Goal: Transaction & Acquisition: Book appointment/travel/reservation

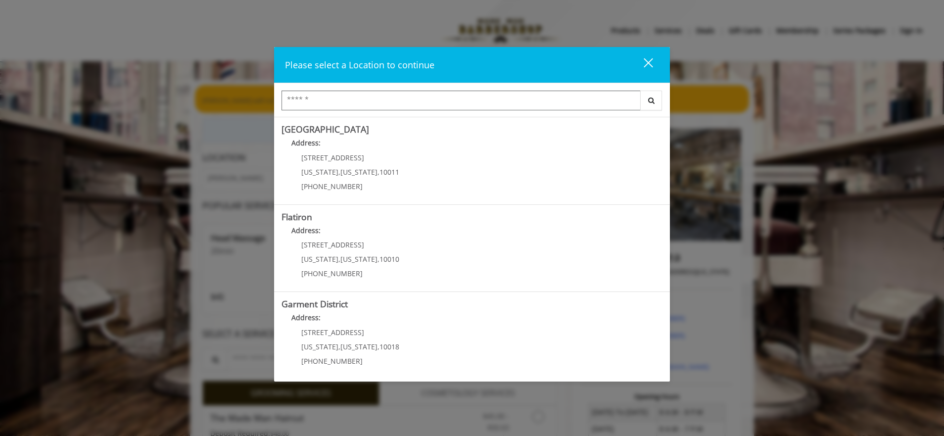
scroll to position [175, 0]
click at [380, 341] on span "10018" at bounding box center [390, 344] width 20 height 9
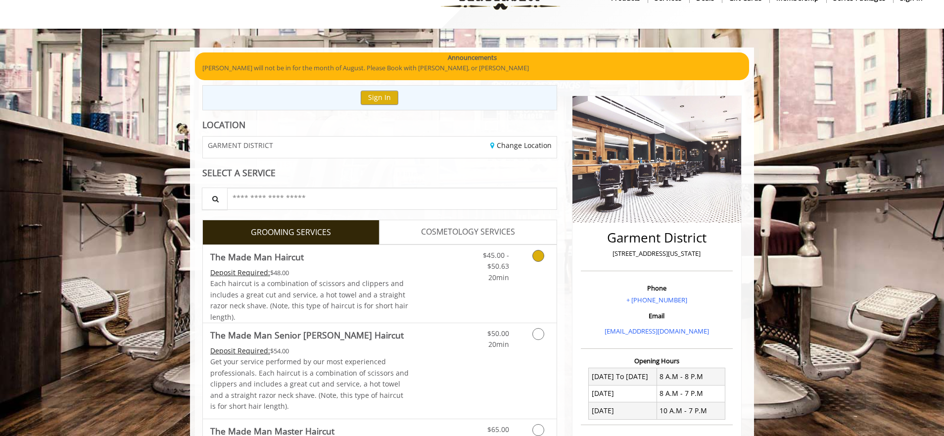
scroll to position [65, 0]
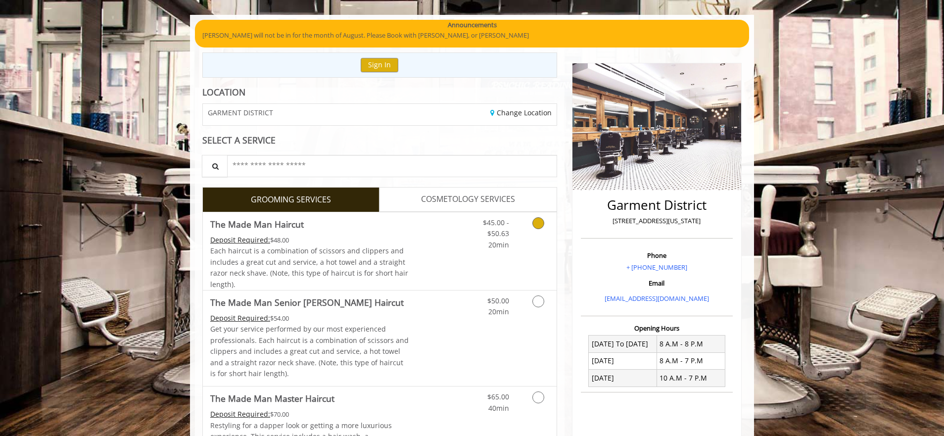
click at [535, 221] on icon "Grooming services" at bounding box center [539, 223] width 12 height 12
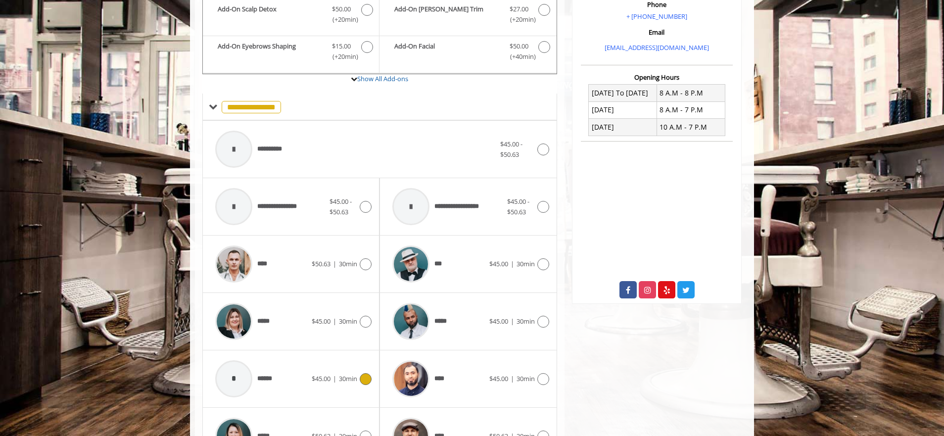
scroll to position [397, 0]
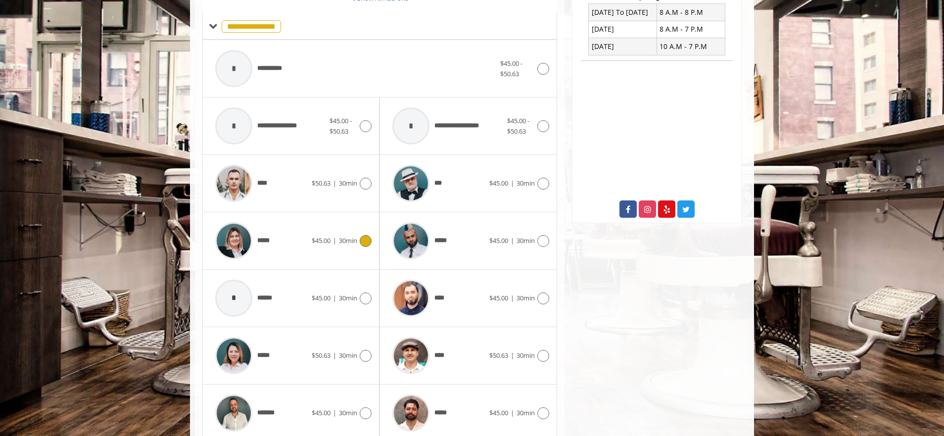
click at [318, 242] on span "$45.00" at bounding box center [321, 240] width 19 height 9
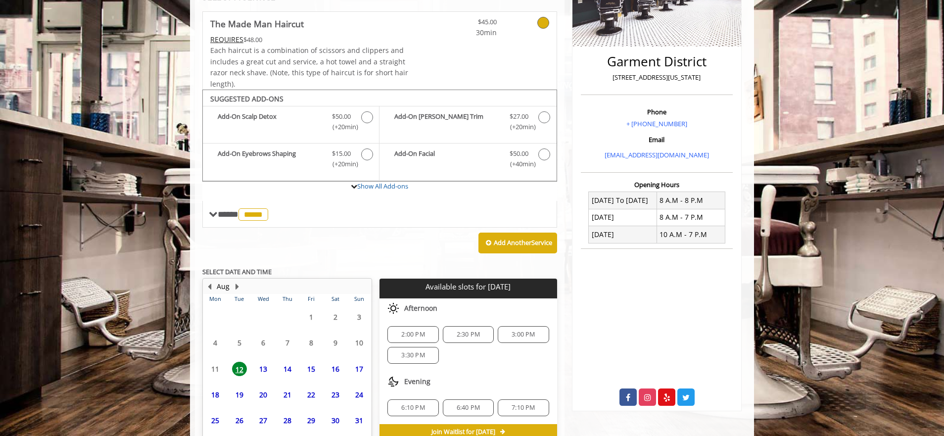
scroll to position [262, 0]
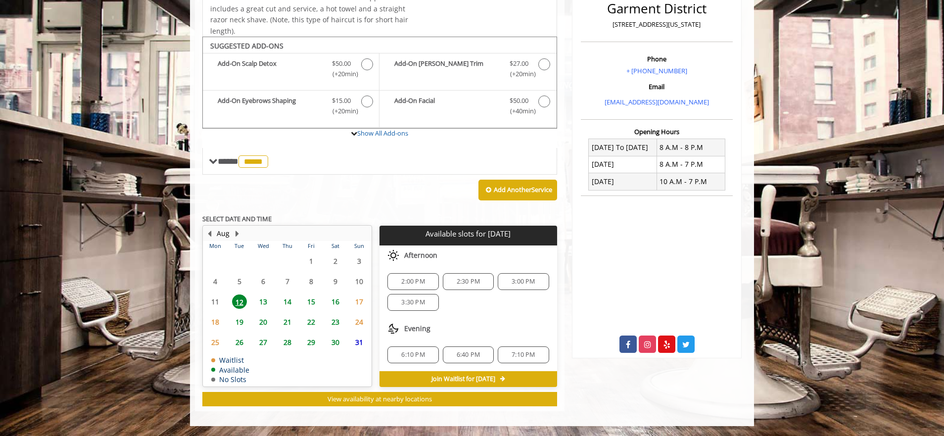
click at [260, 303] on span "13" at bounding box center [263, 302] width 15 height 14
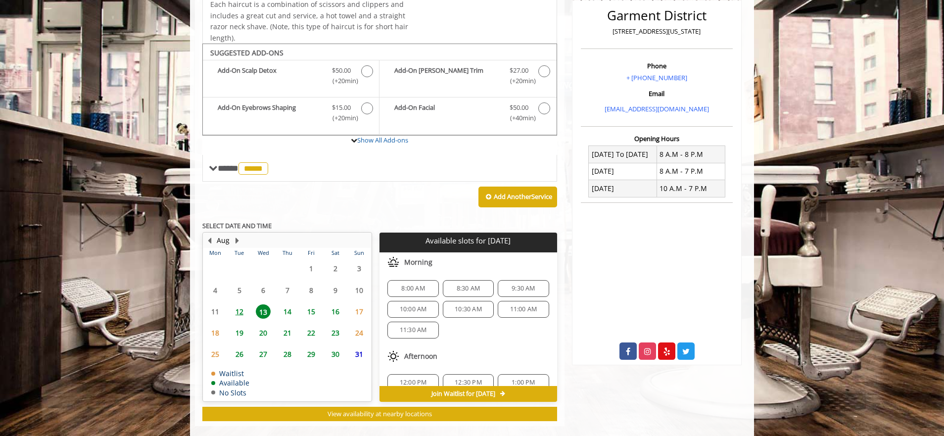
scroll to position [270, 0]
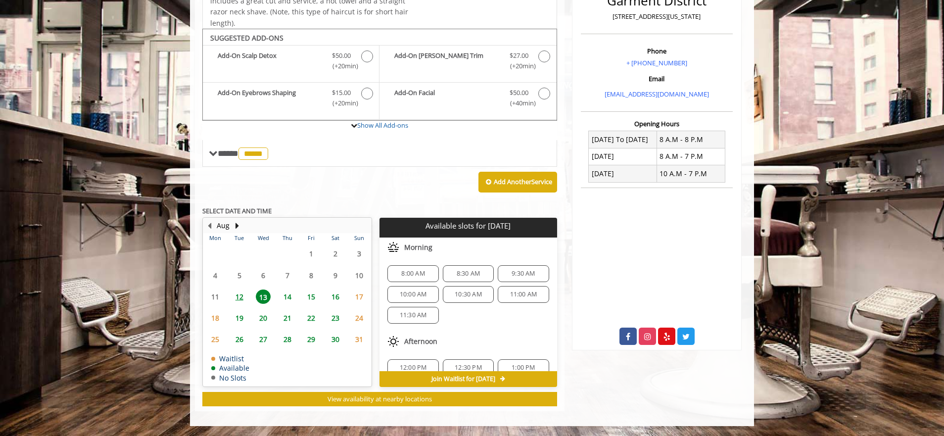
click at [420, 274] on span "8:00 AM" at bounding box center [412, 274] width 23 height 8
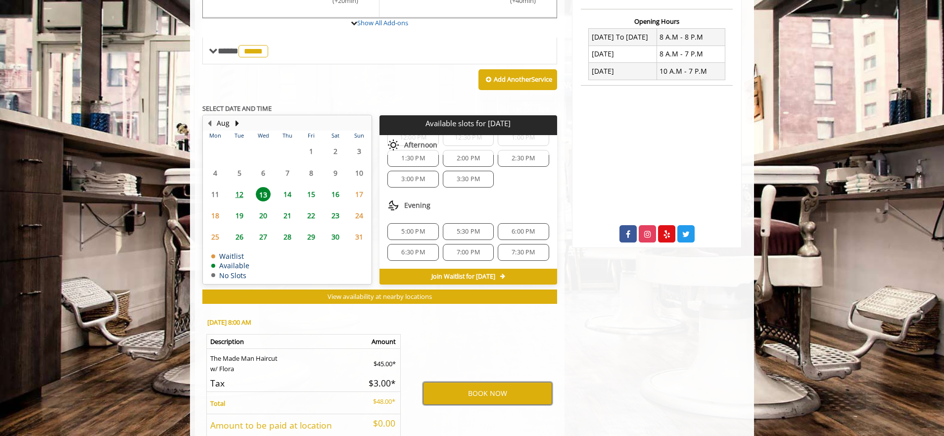
scroll to position [448, 0]
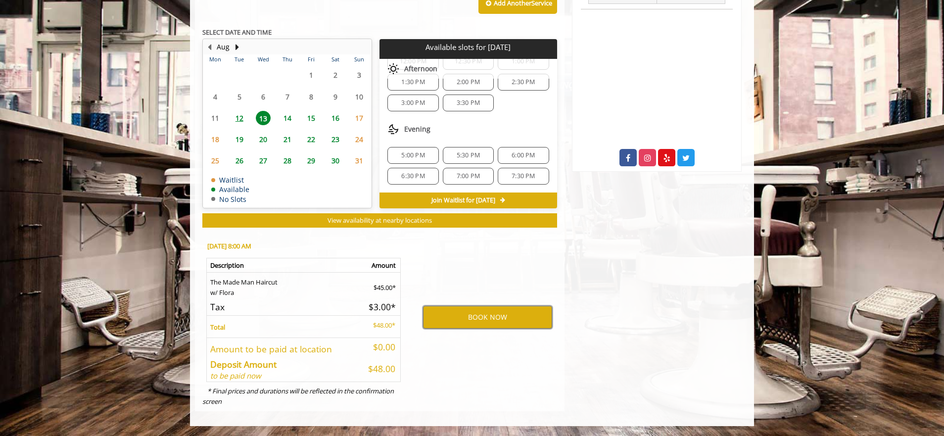
click at [508, 319] on button "BOOK NOW" at bounding box center [487, 317] width 129 height 23
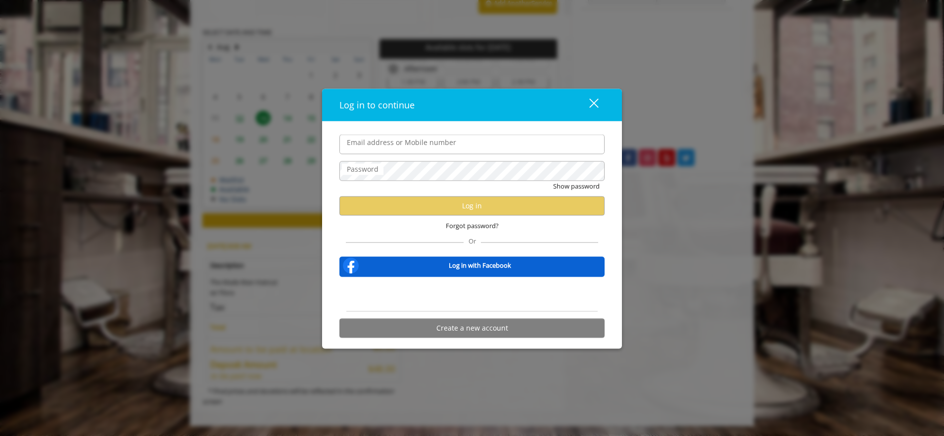
click at [380, 150] on input "Email address or Mobile number" at bounding box center [472, 145] width 265 height 20
type input "**********"
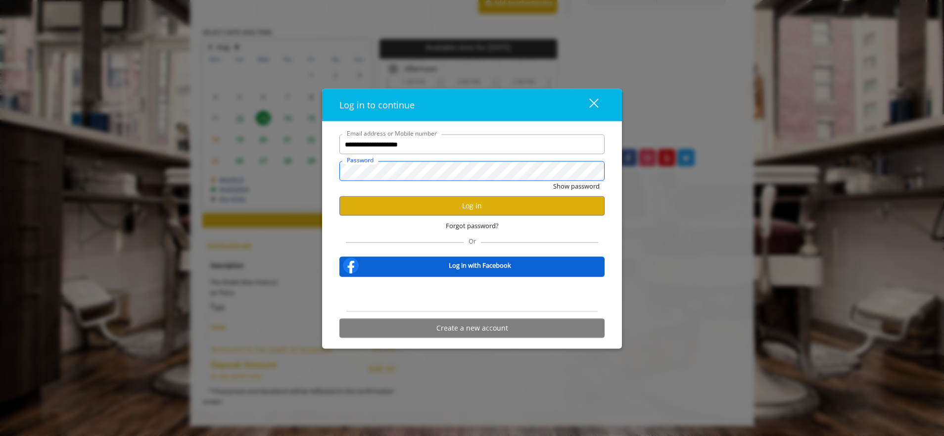
click at [553, 181] on button "Show password" at bounding box center [576, 186] width 47 height 10
click at [447, 201] on button "Log in" at bounding box center [472, 205] width 265 height 19
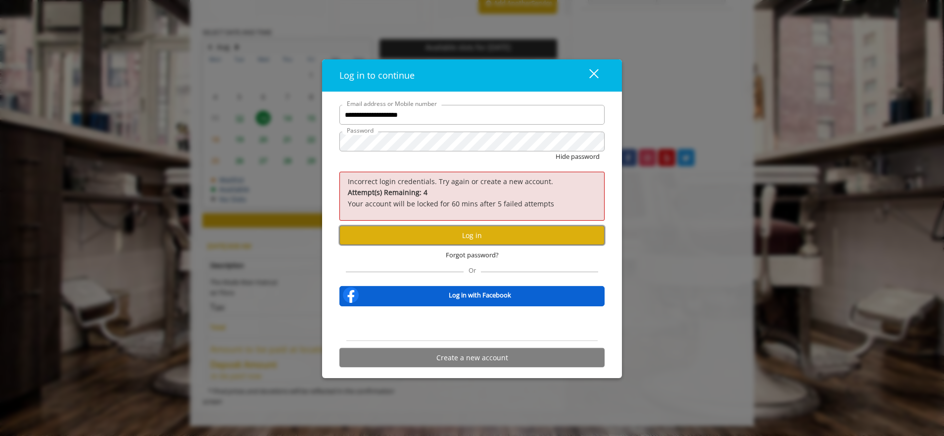
click at [449, 234] on button "Log in" at bounding box center [472, 235] width 265 height 19
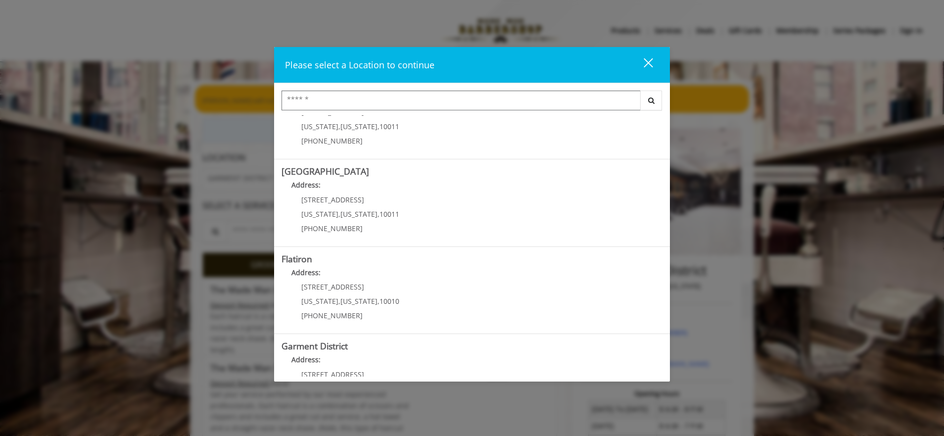
scroll to position [175, 0]
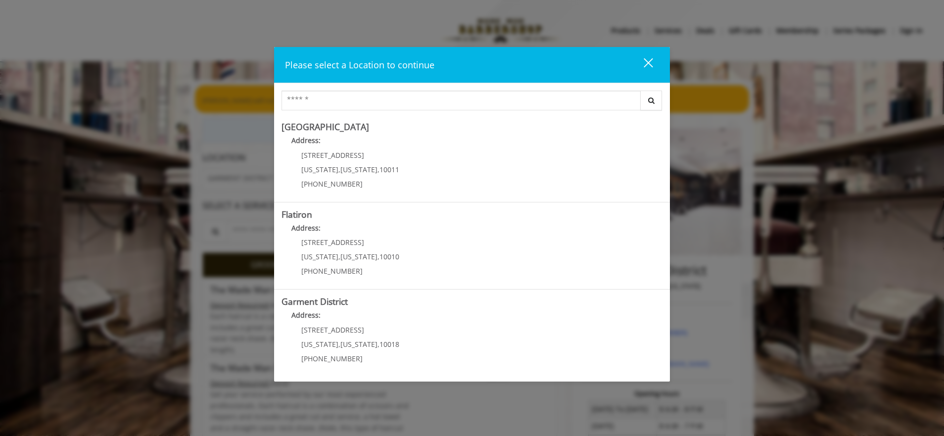
click at [654, 61] on button "close" at bounding box center [643, 64] width 34 height 20
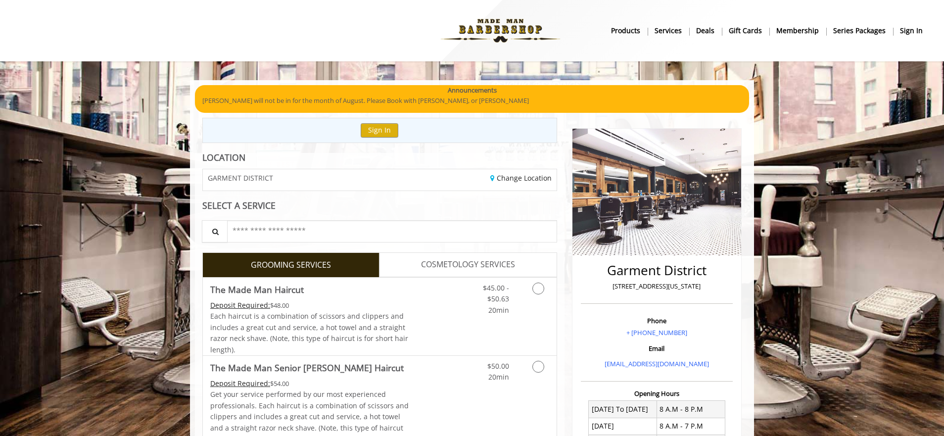
click at [913, 31] on b "sign in" at bounding box center [911, 30] width 23 height 11
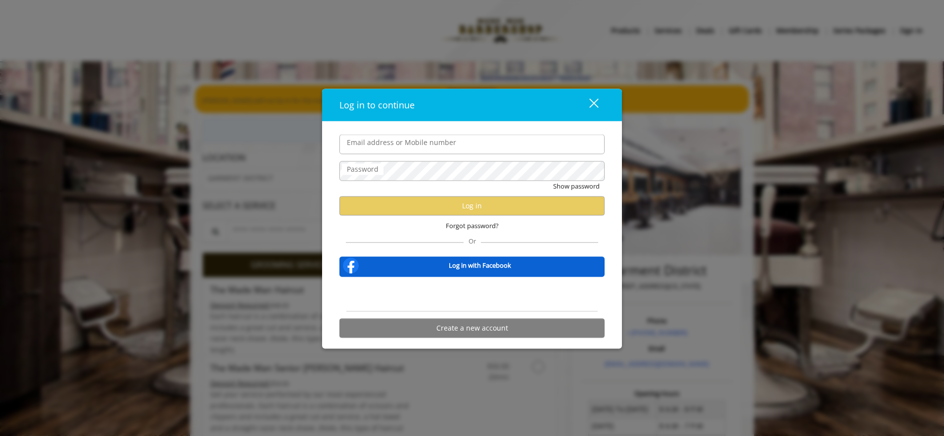
click at [411, 146] on input "Email address or Mobile number" at bounding box center [472, 145] width 265 height 20
type input "**********"
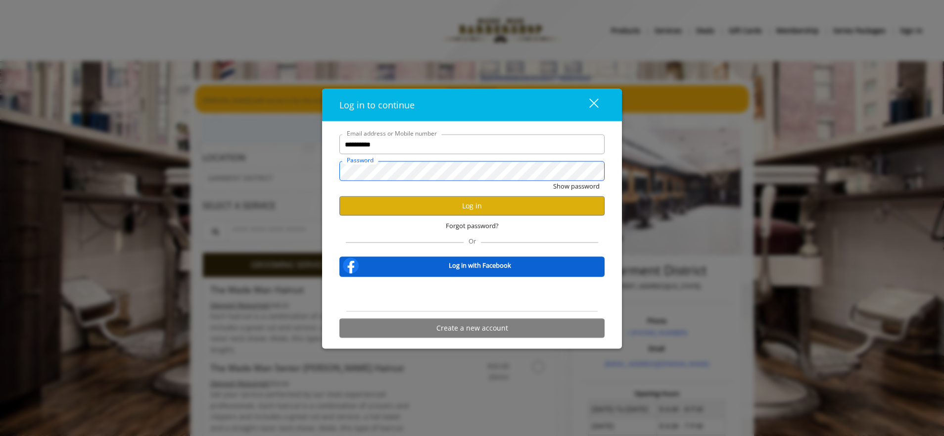
click at [553, 181] on button "Show password" at bounding box center [576, 186] width 47 height 10
click at [530, 209] on button "Log in" at bounding box center [472, 205] width 265 height 19
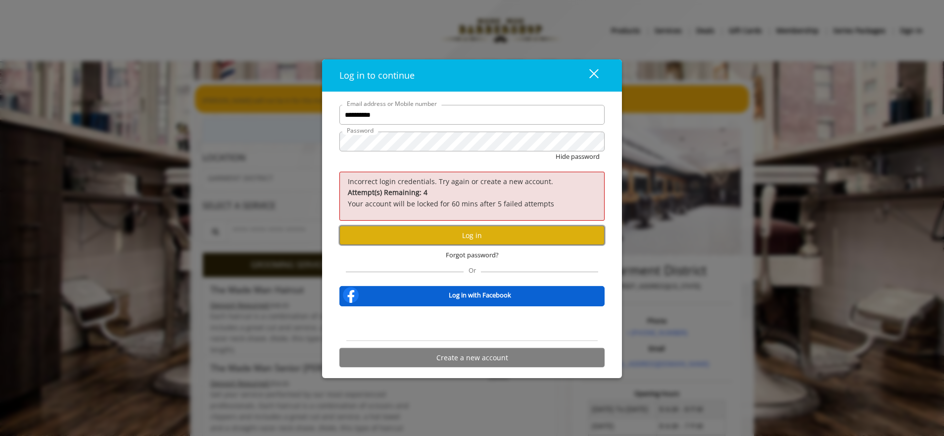
click at [512, 231] on button "Log in" at bounding box center [472, 235] width 265 height 19
click at [478, 230] on button "Log in" at bounding box center [472, 235] width 265 height 19
click at [556, 151] on button "Hide password" at bounding box center [578, 156] width 44 height 10
click at [484, 239] on button "Log in" at bounding box center [472, 235] width 265 height 19
click at [471, 256] on span "Forgot password?" at bounding box center [472, 255] width 53 height 10
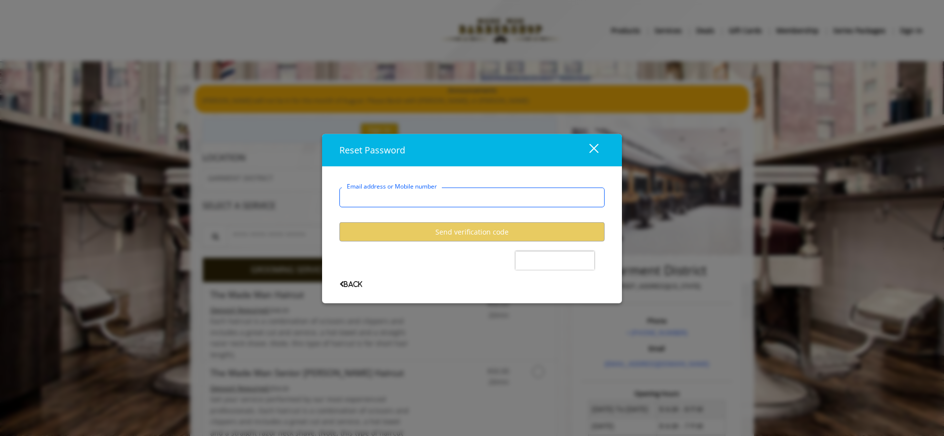
click at [413, 197] on input "Email address or Mobile number" at bounding box center [472, 198] width 265 height 20
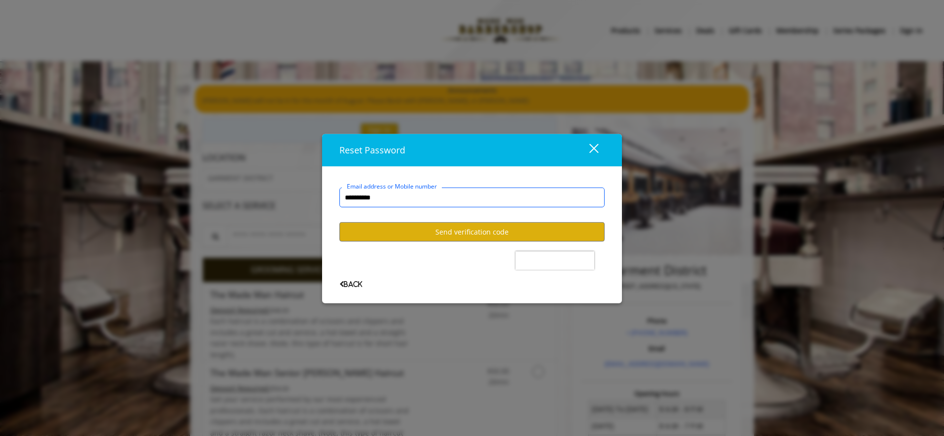
type input "**********"
click at [418, 224] on button "Send verification code" at bounding box center [472, 231] width 265 height 19
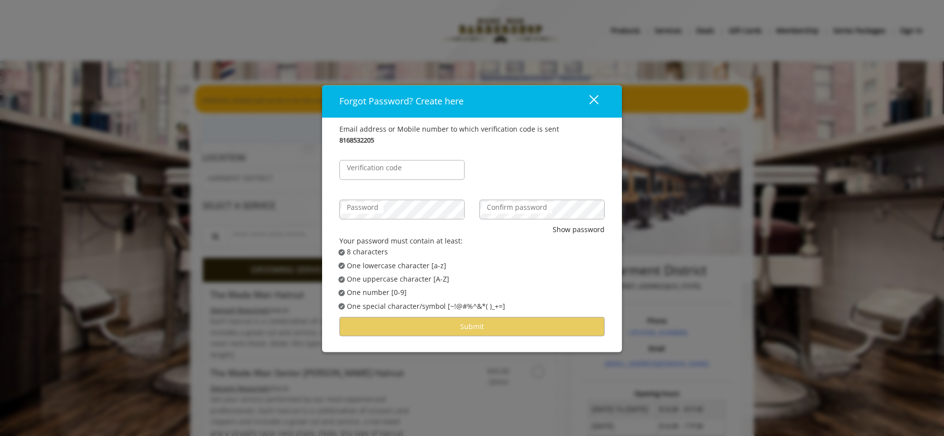
click at [394, 173] on label "Verification code" at bounding box center [374, 168] width 65 height 11
click at [394, 173] on input "Verification code" at bounding box center [402, 170] width 125 height 20
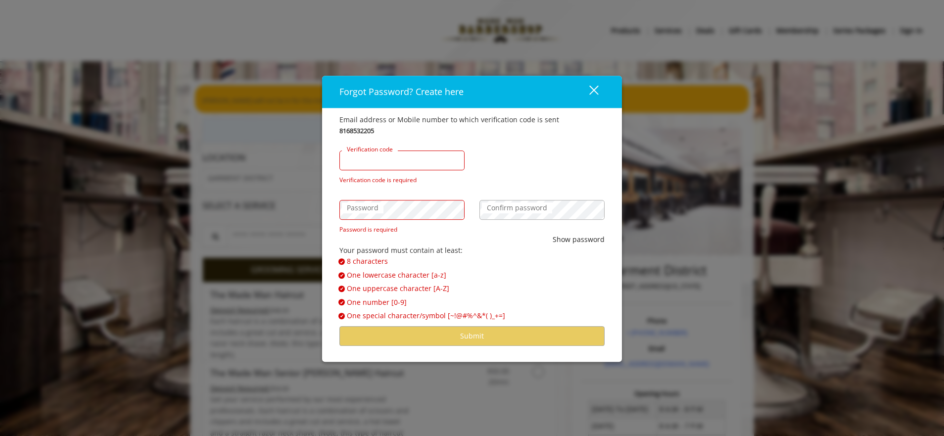
click at [362, 157] on div "Verification code" at bounding box center [402, 161] width 125 height 20
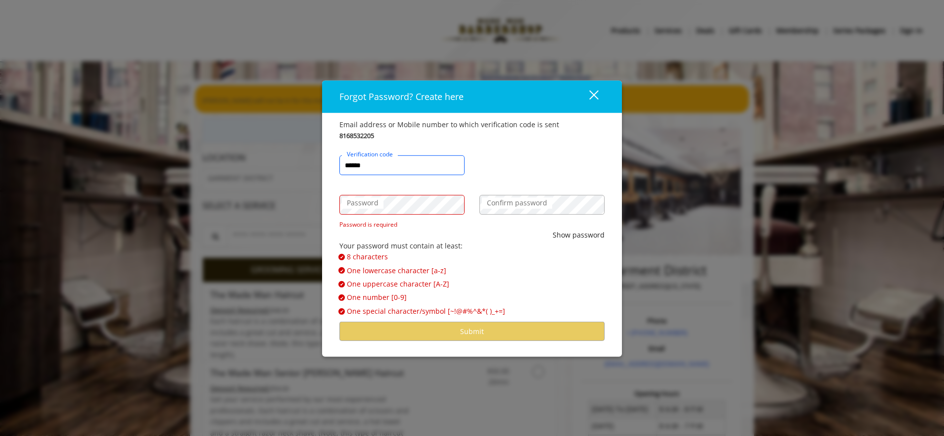
type input "******"
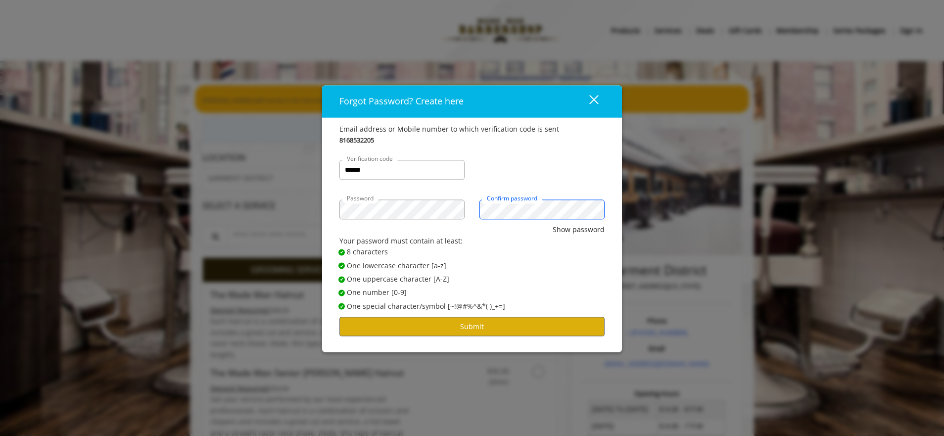
click at [553, 225] on button "Show password" at bounding box center [579, 230] width 52 height 11
click at [498, 328] on button "Submit" at bounding box center [472, 326] width 265 height 19
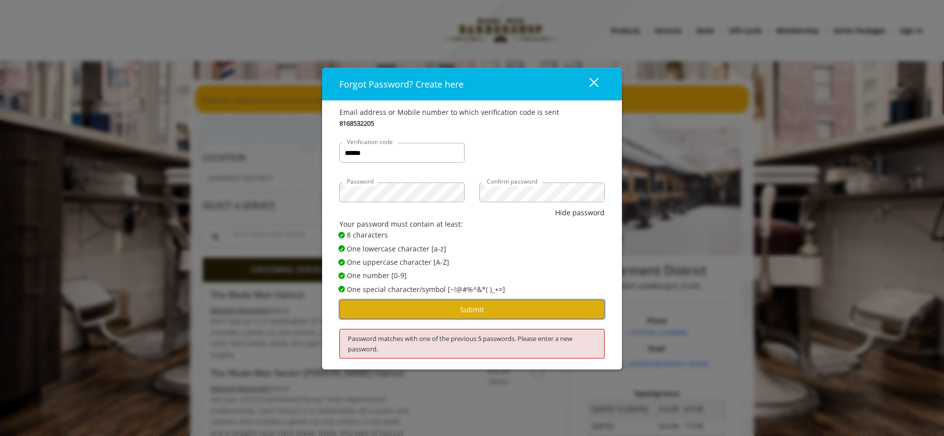
click at [462, 306] on button "Submit" at bounding box center [472, 309] width 265 height 19
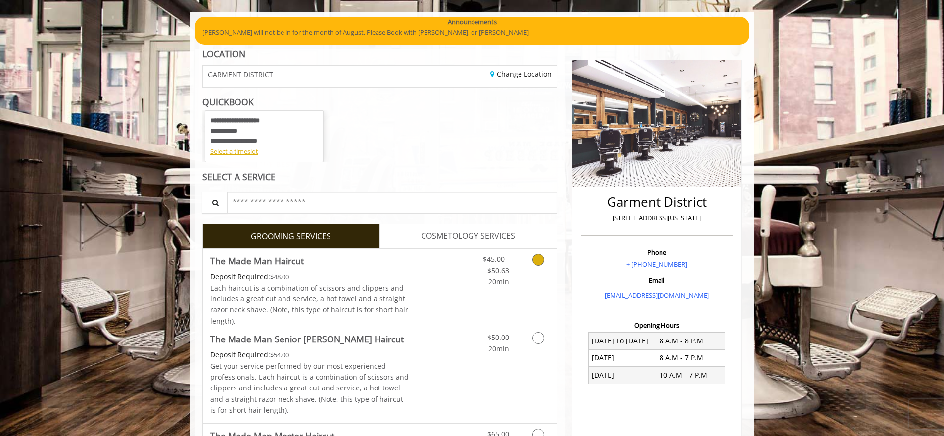
scroll to position [164, 0]
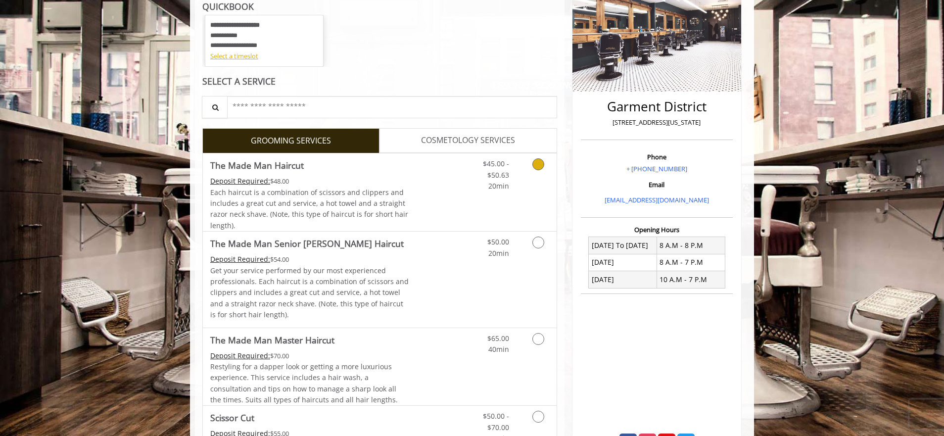
click at [515, 176] on div "$45.00 - $50.63 20min" at bounding box center [489, 172] width 56 height 38
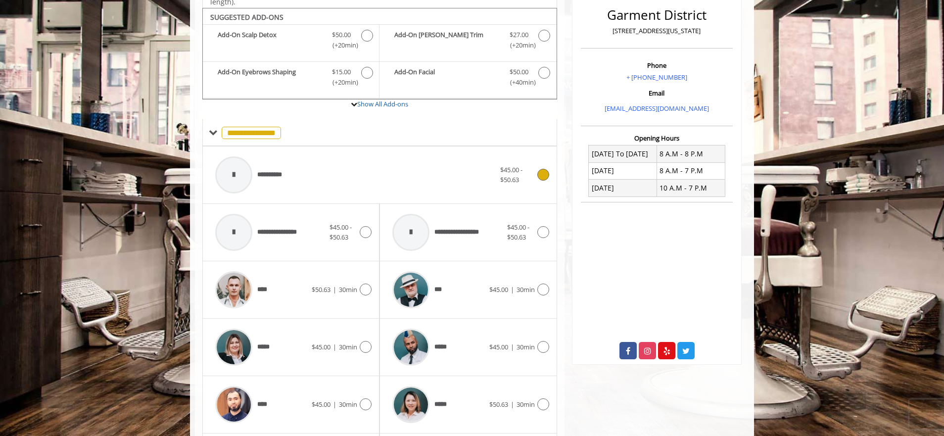
scroll to position [263, 0]
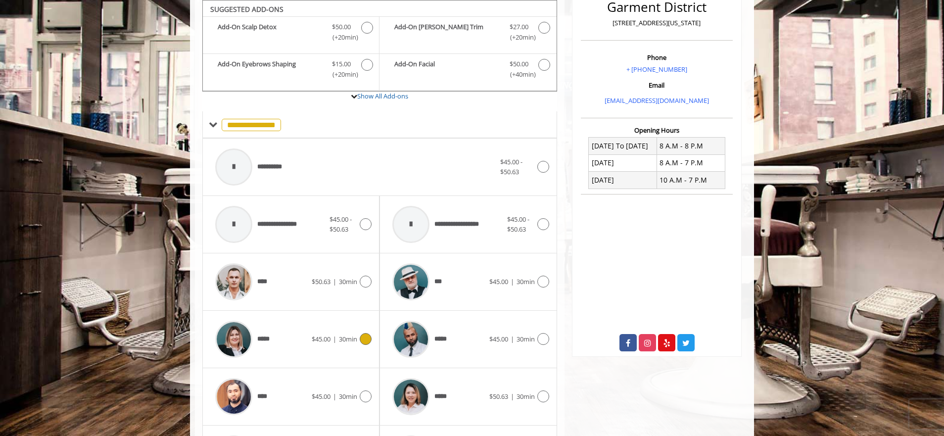
click at [362, 344] on icon at bounding box center [366, 339] width 12 height 12
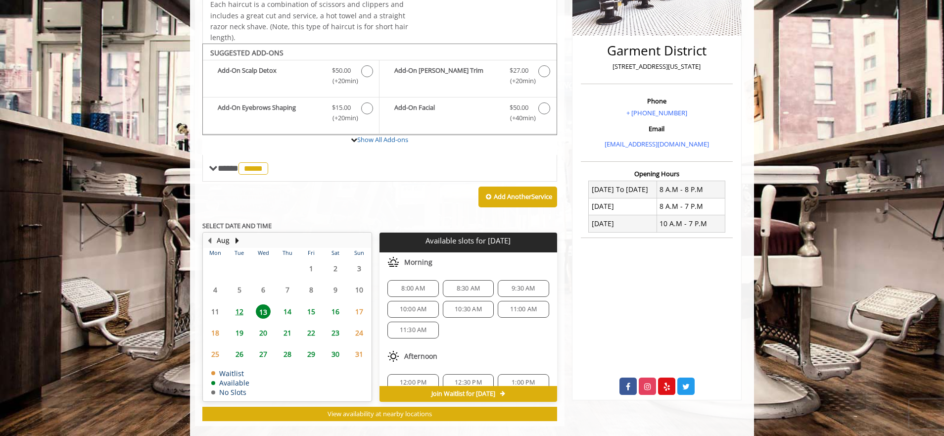
scroll to position [235, 0]
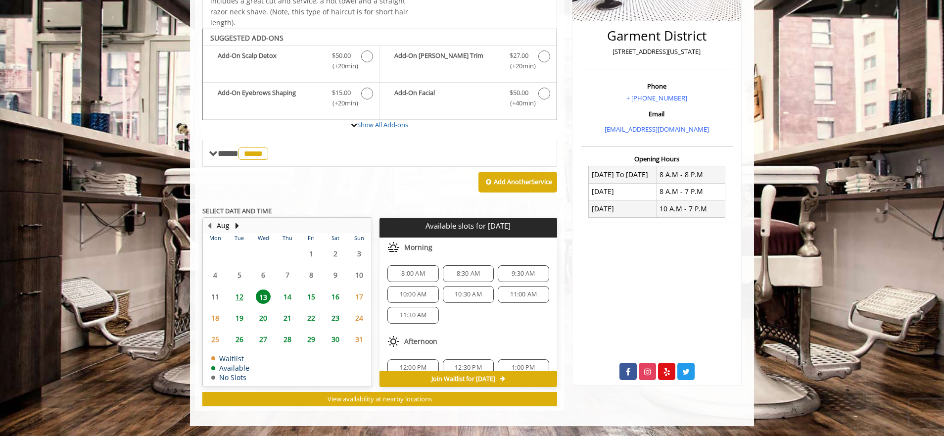
click at [425, 272] on span "8:00 AM" at bounding box center [413, 274] width 42 height 8
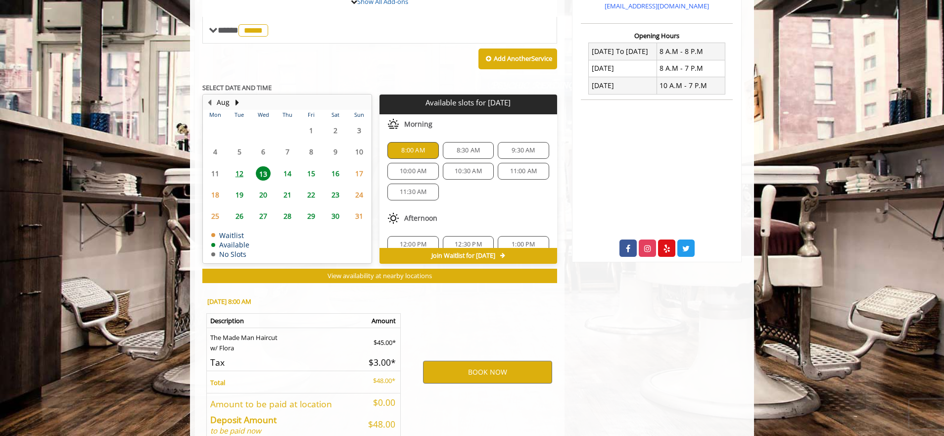
scroll to position [413, 0]
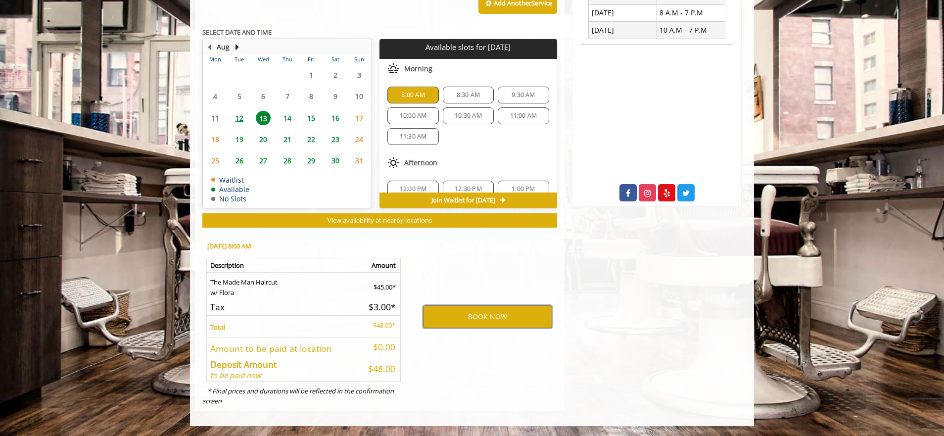
click at [463, 318] on button "BOOK NOW" at bounding box center [487, 316] width 129 height 23
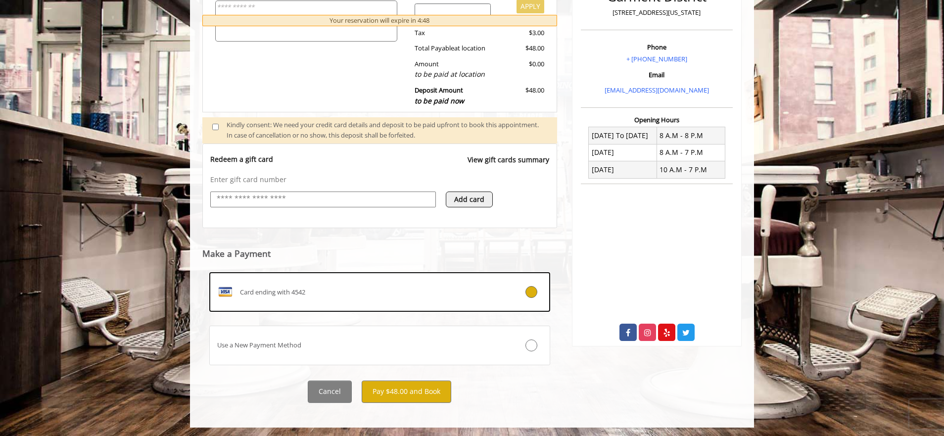
scroll to position [275, 0]
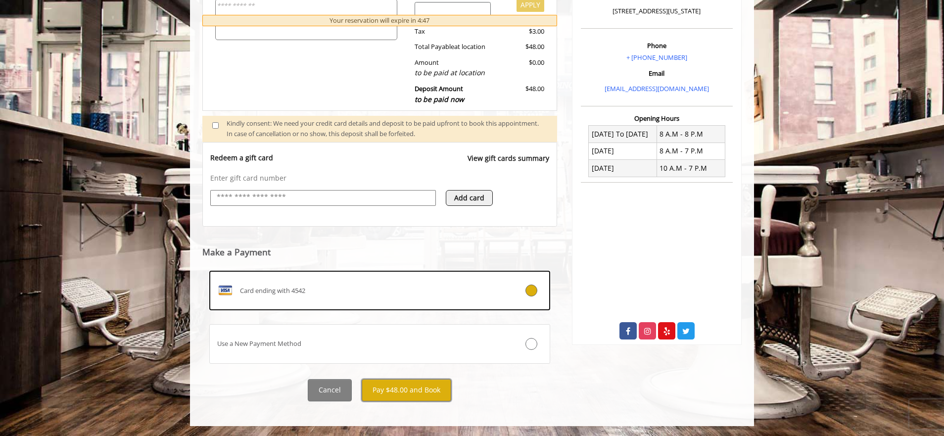
click at [428, 393] on button "Pay $48.00 and Book" at bounding box center [407, 390] width 90 height 22
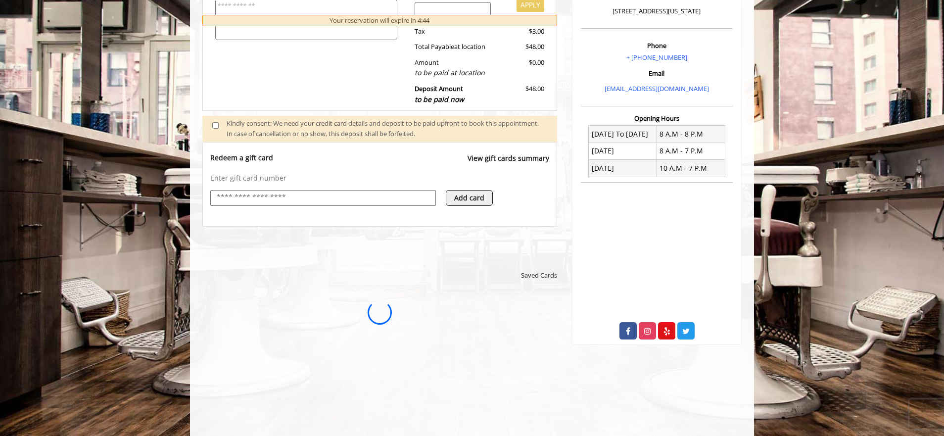
scroll to position [0, 0]
